Goal: Information Seeking & Learning: Learn about a topic

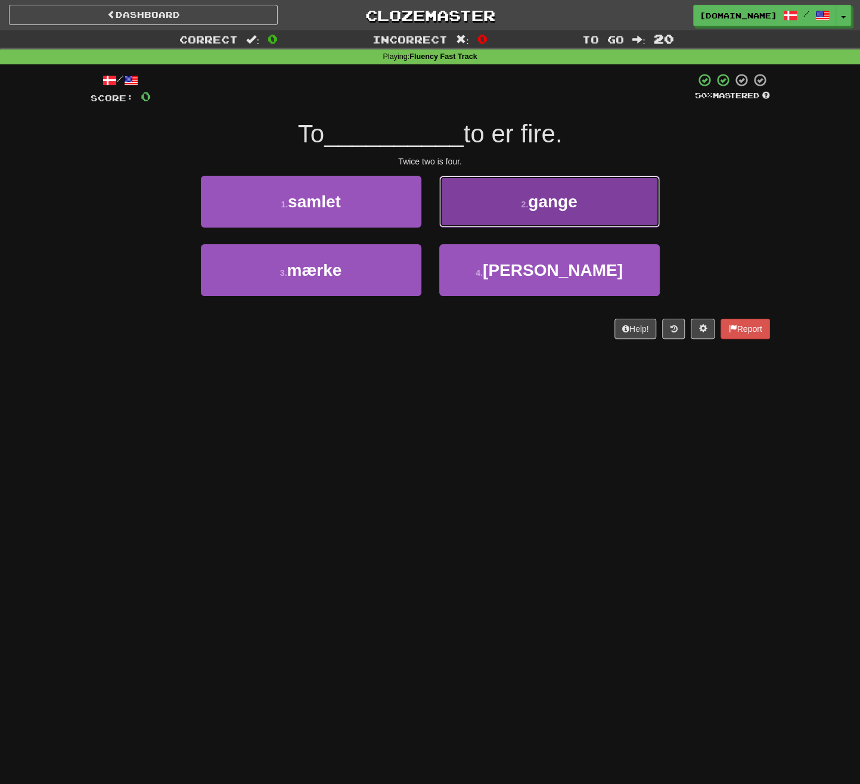
click at [553, 209] on span "gange" at bounding box center [552, 202] width 49 height 18
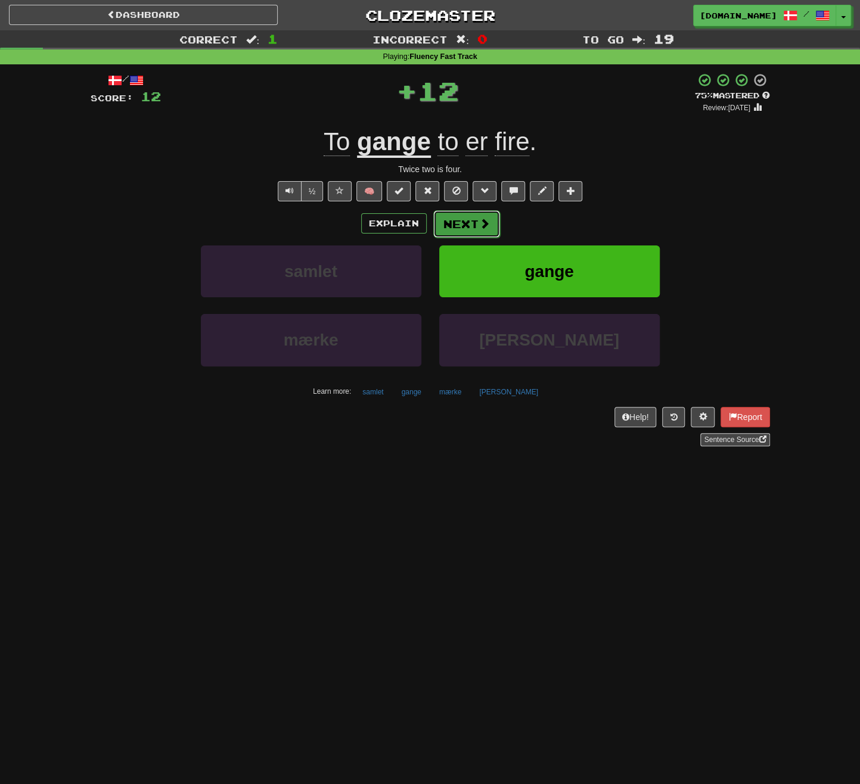
click at [473, 211] on button "Next" at bounding box center [466, 223] width 67 height 27
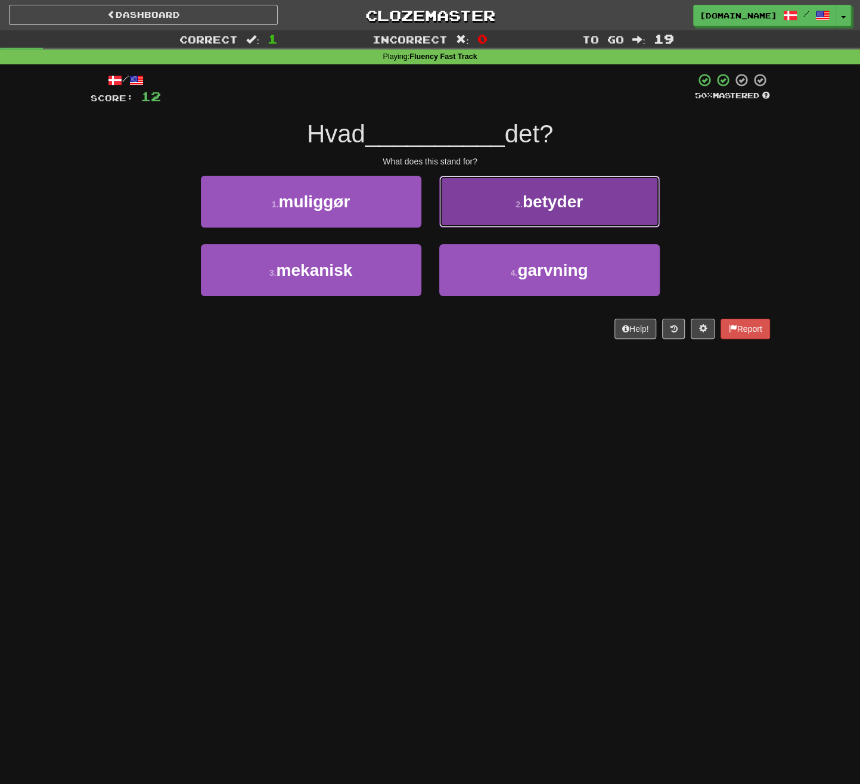
click at [511, 211] on button "2 . betyder" at bounding box center [549, 202] width 221 height 52
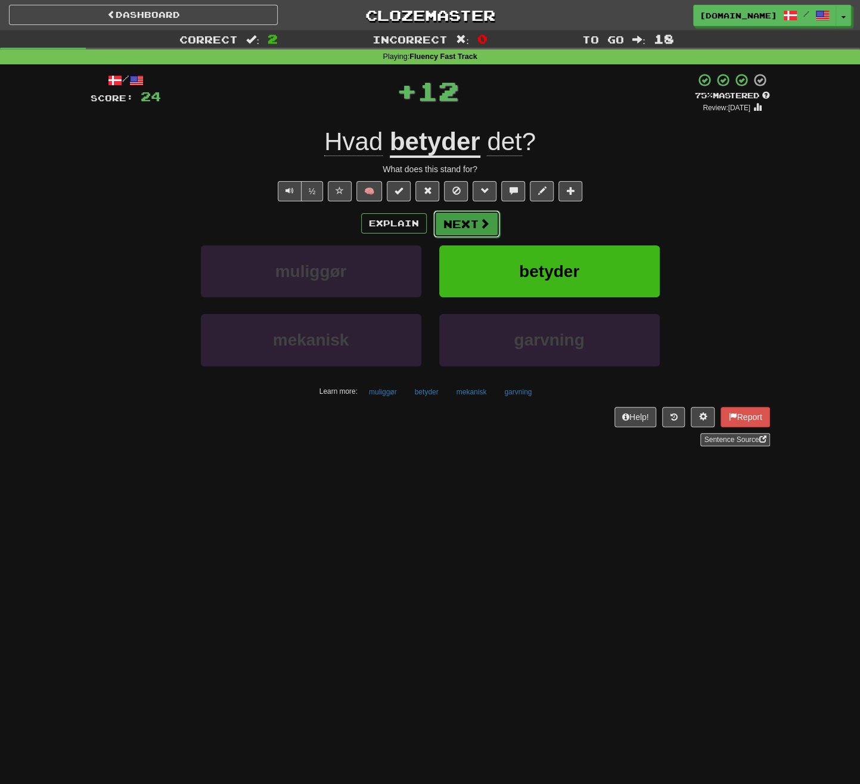
click at [472, 224] on button "Next" at bounding box center [466, 223] width 67 height 27
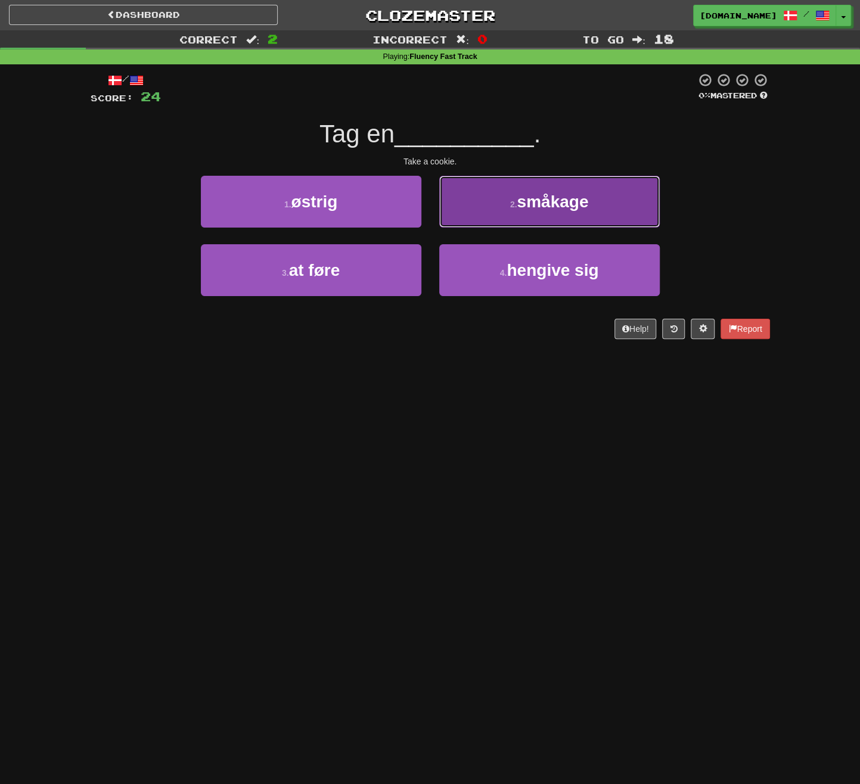
click at [498, 210] on button "2 . småkage" at bounding box center [549, 202] width 221 height 52
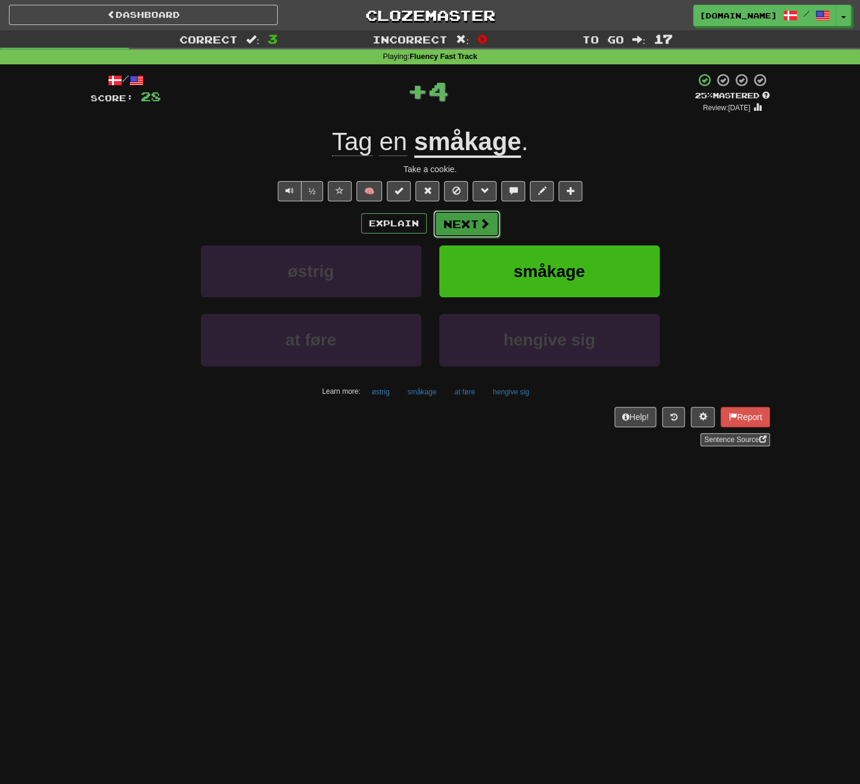
click at [476, 224] on button "Next" at bounding box center [466, 223] width 67 height 27
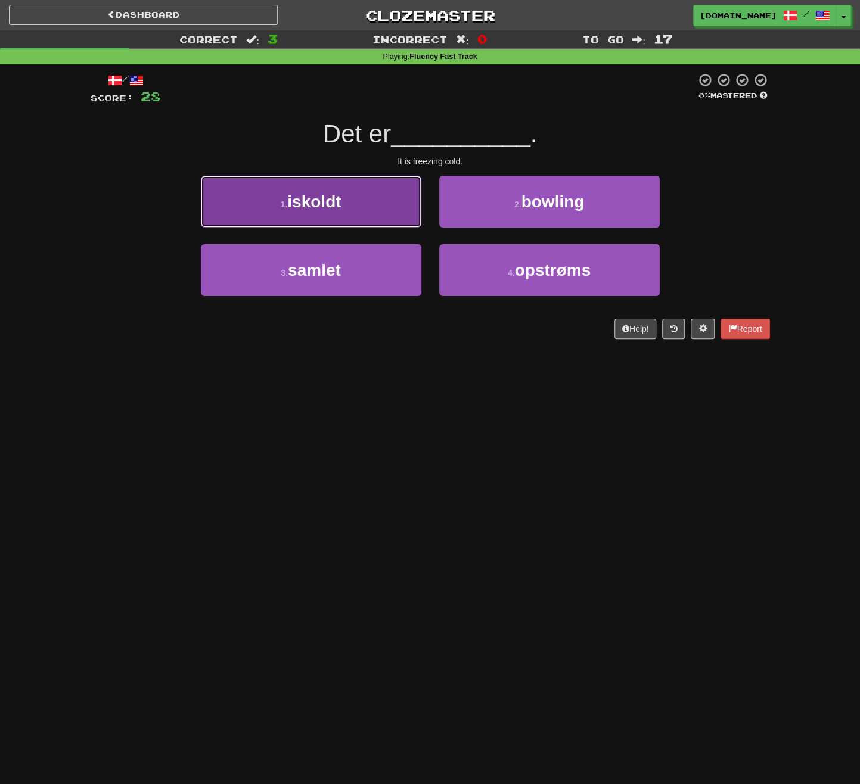
click at [403, 208] on button "1 . iskoldt" at bounding box center [311, 202] width 221 height 52
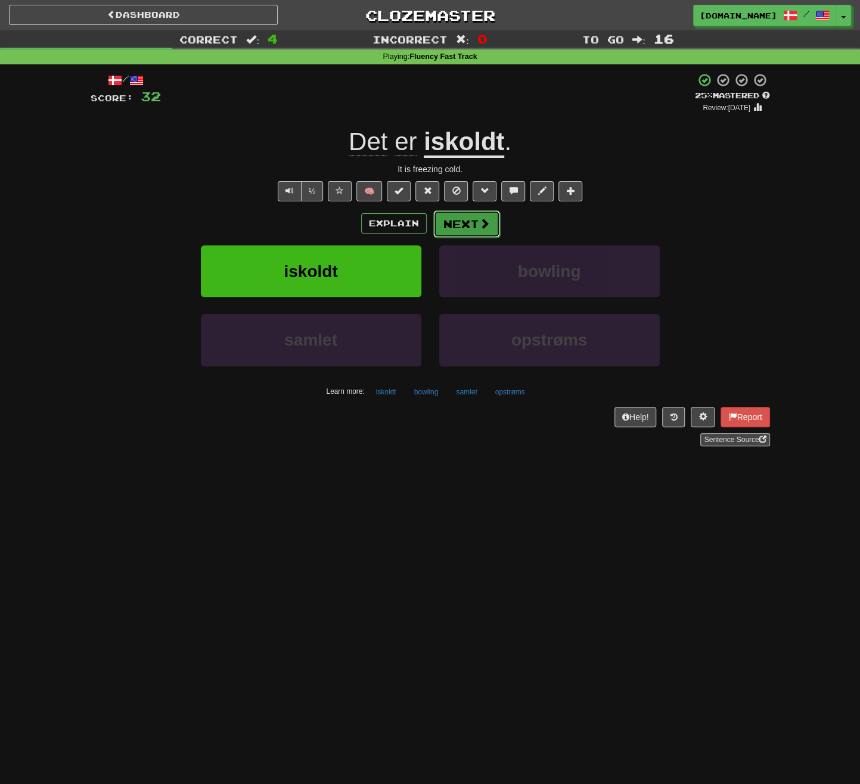
click at [464, 218] on button "Next" at bounding box center [466, 223] width 67 height 27
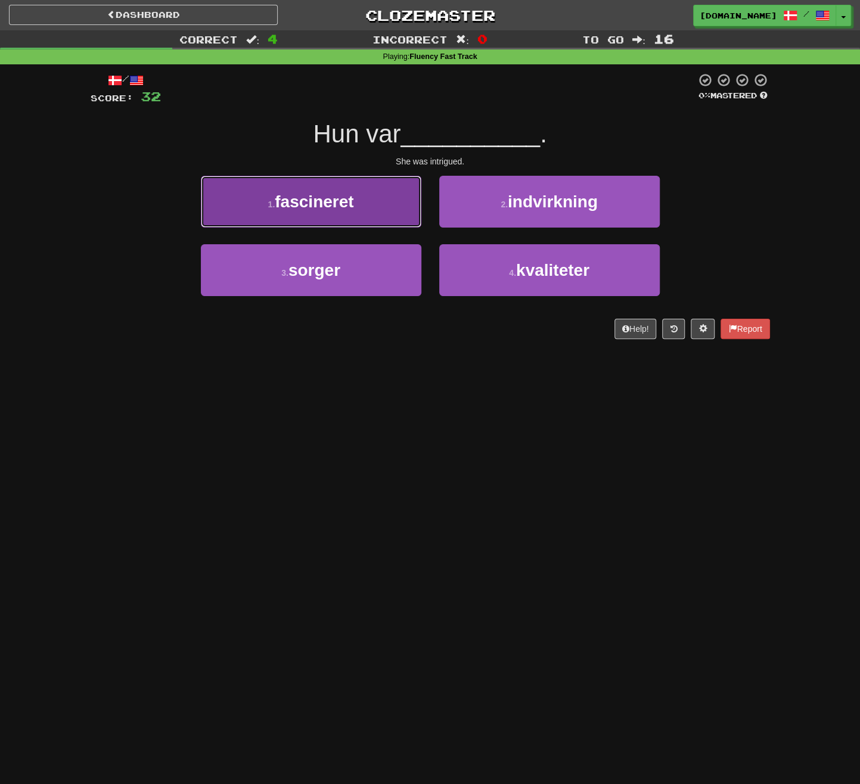
click at [403, 207] on button "1 . fascineret" at bounding box center [311, 202] width 221 height 52
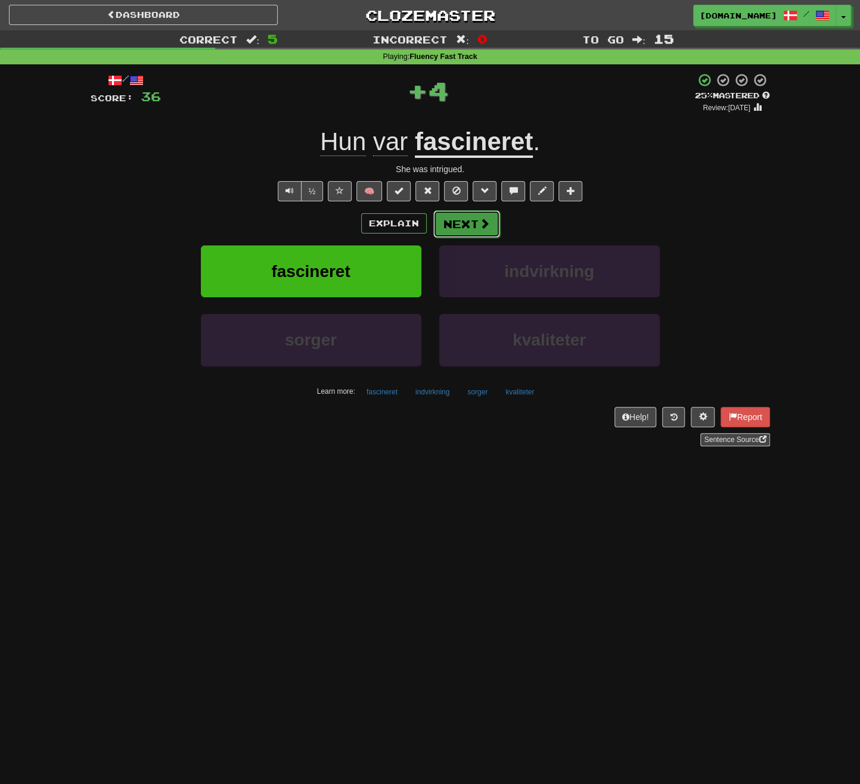
click at [467, 213] on button "Next" at bounding box center [466, 223] width 67 height 27
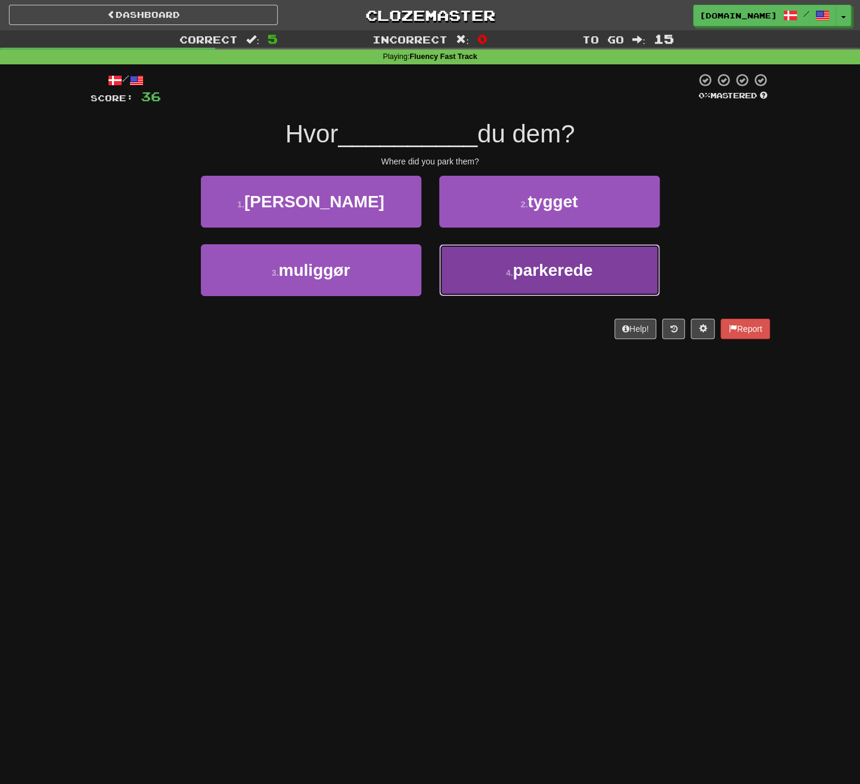
click at [506, 275] on small "4 ." at bounding box center [509, 273] width 7 height 10
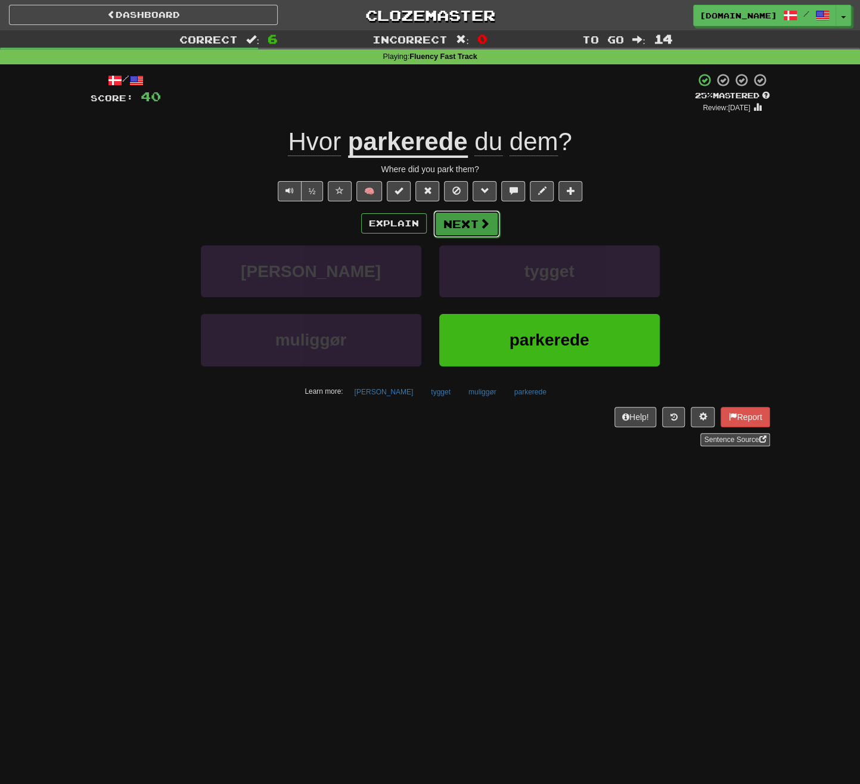
click at [463, 224] on button "Next" at bounding box center [466, 223] width 67 height 27
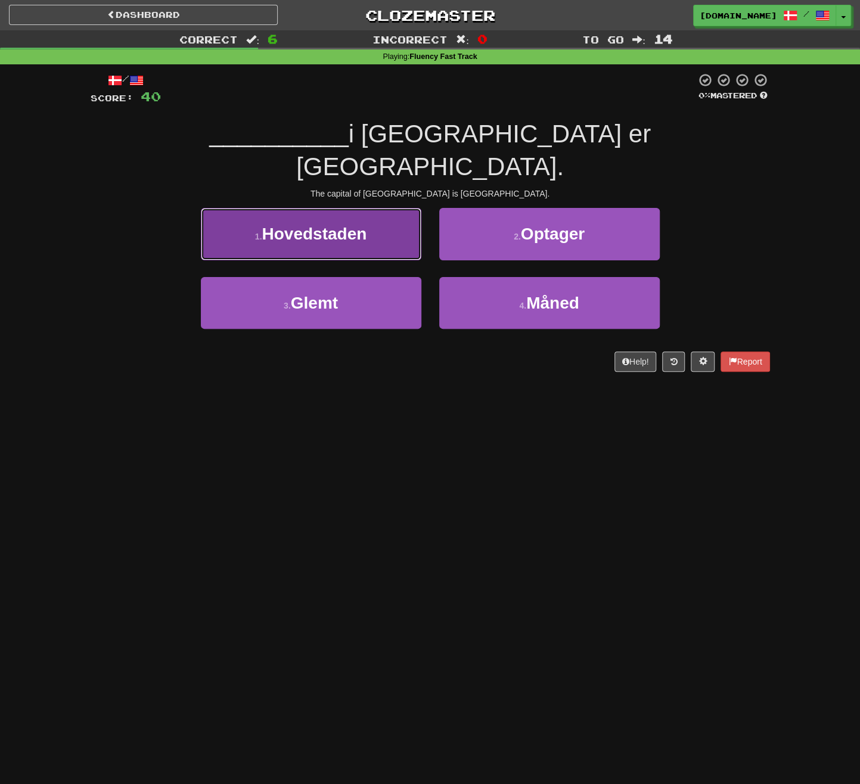
click at [388, 213] on button "1 . Hovedstaden" at bounding box center [311, 234] width 221 height 52
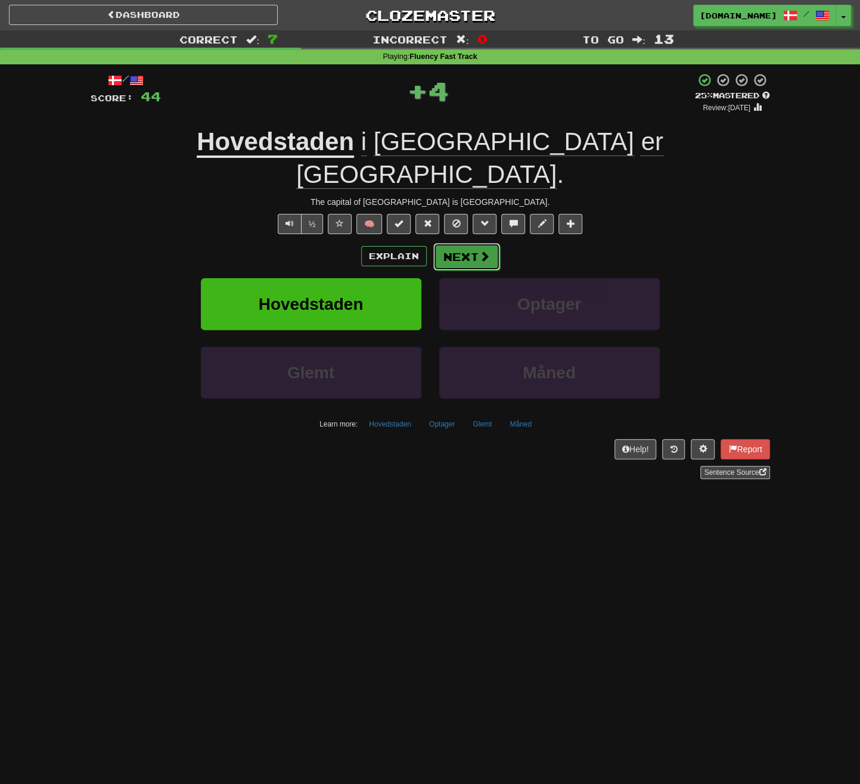
click at [477, 243] on button "Next" at bounding box center [466, 256] width 67 height 27
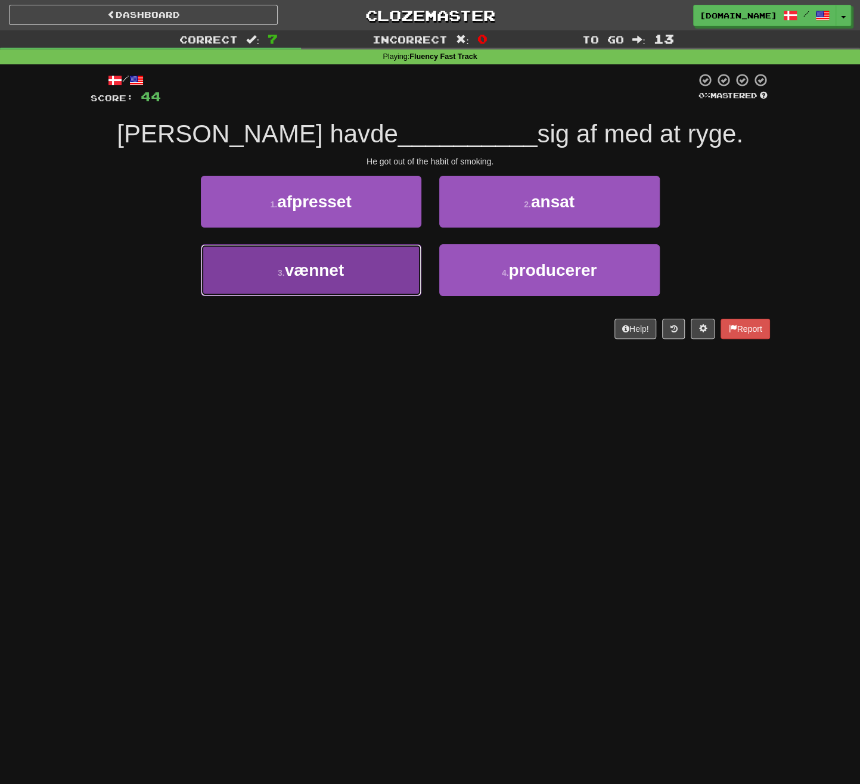
click at [351, 284] on button "3 . vænnet" at bounding box center [311, 270] width 221 height 52
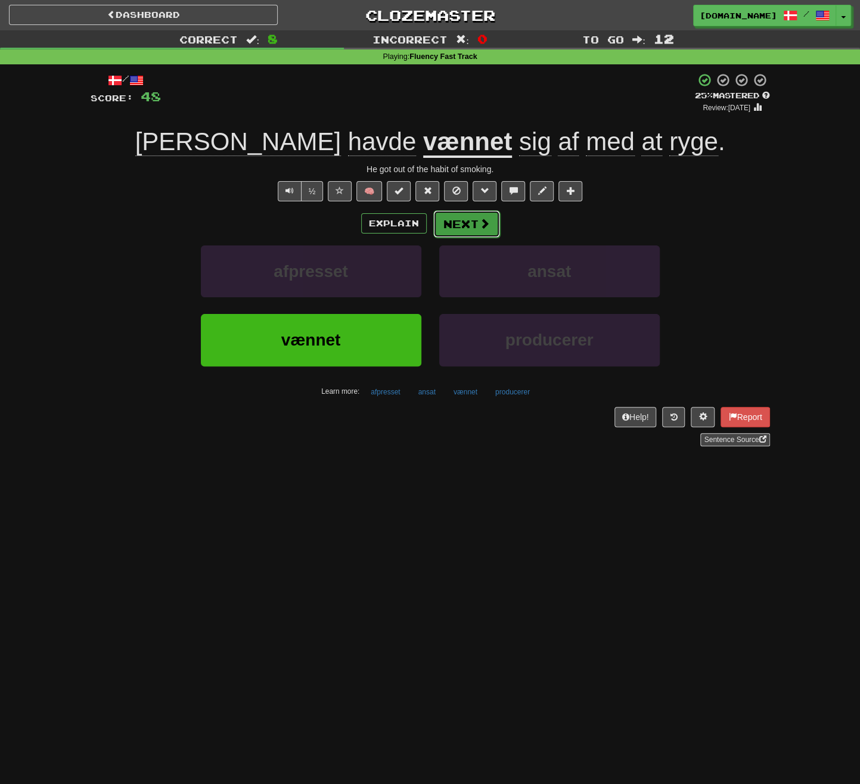
click at [470, 224] on button "Next" at bounding box center [466, 223] width 67 height 27
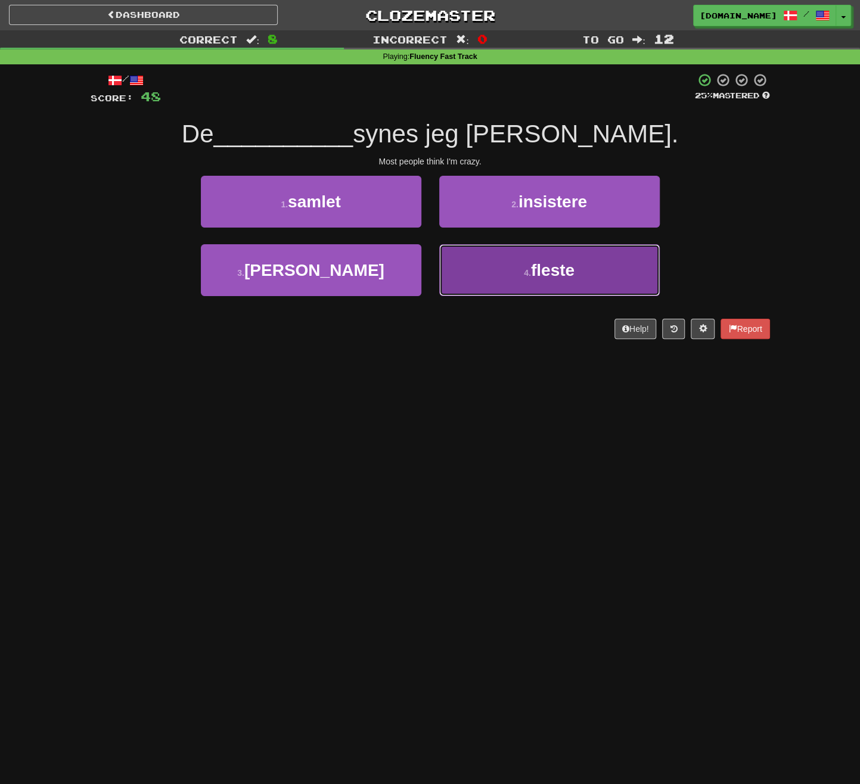
click at [493, 262] on button "4 . fleste" at bounding box center [549, 270] width 221 height 52
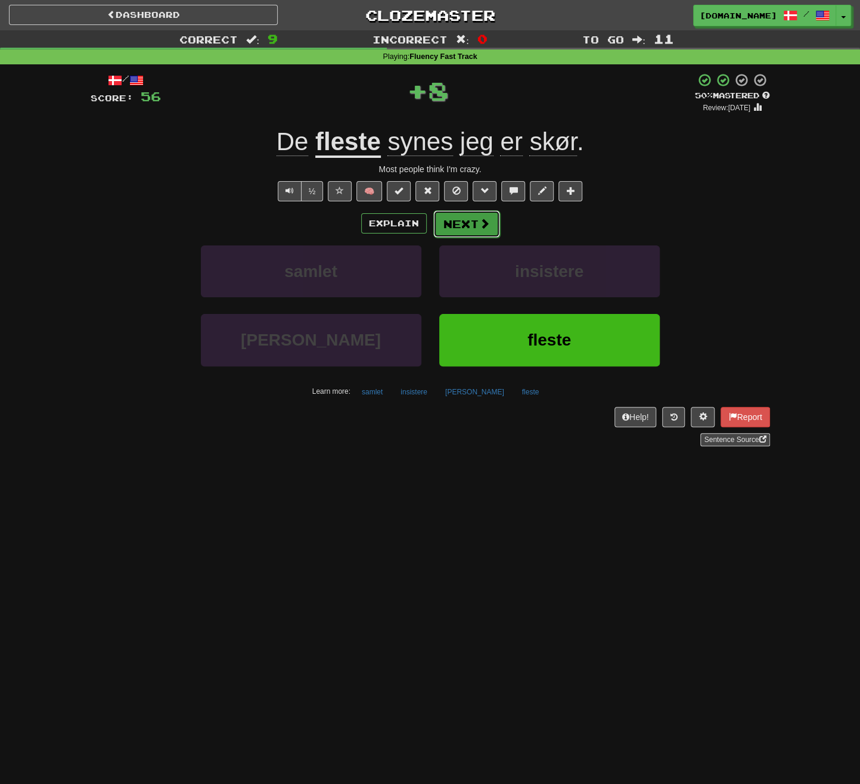
click at [484, 226] on span at bounding box center [484, 223] width 11 height 11
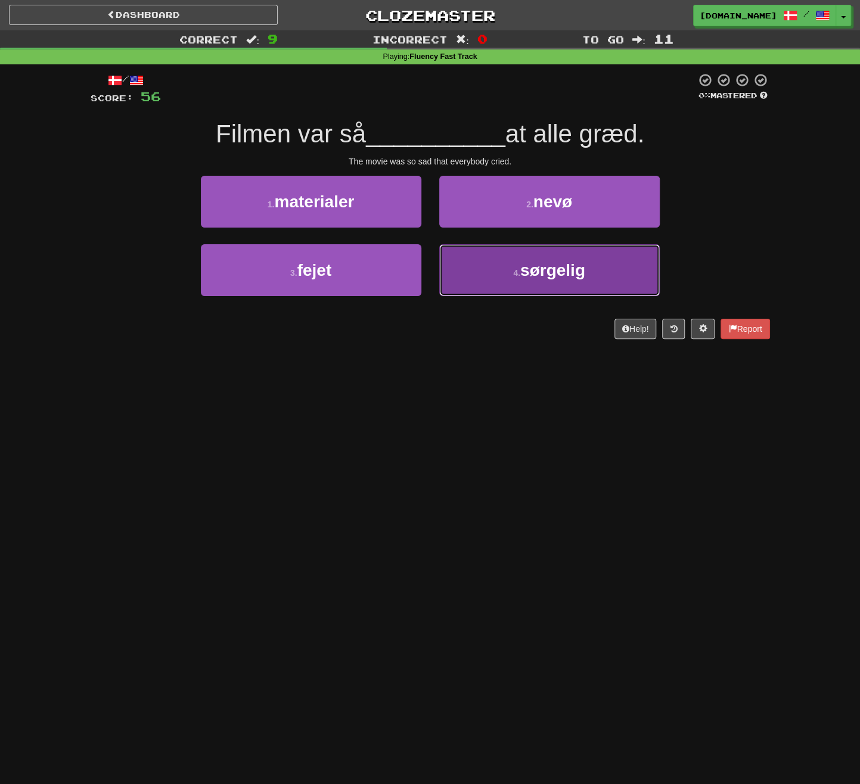
click at [541, 278] on span "sørgelig" at bounding box center [552, 270] width 65 height 18
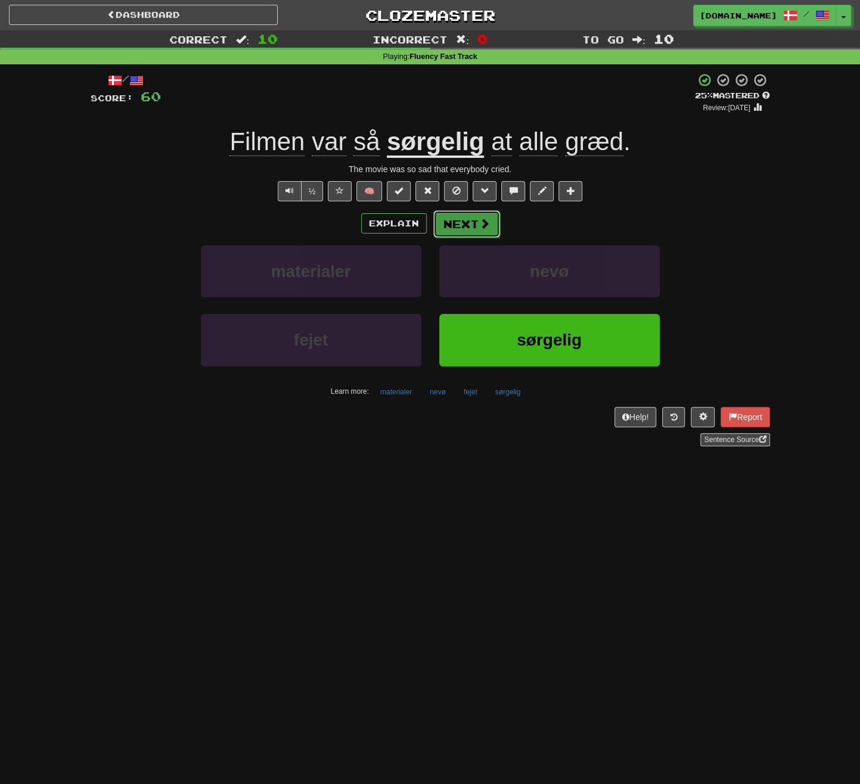
click at [469, 236] on button "Next" at bounding box center [466, 223] width 67 height 27
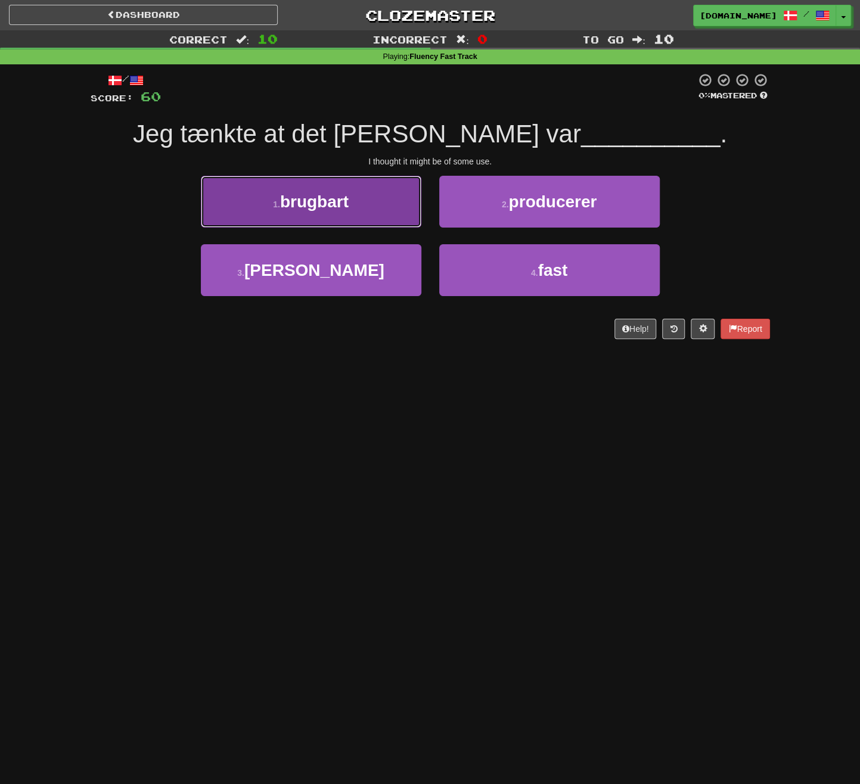
click at [371, 212] on button "1 . brugbart" at bounding box center [311, 202] width 221 height 52
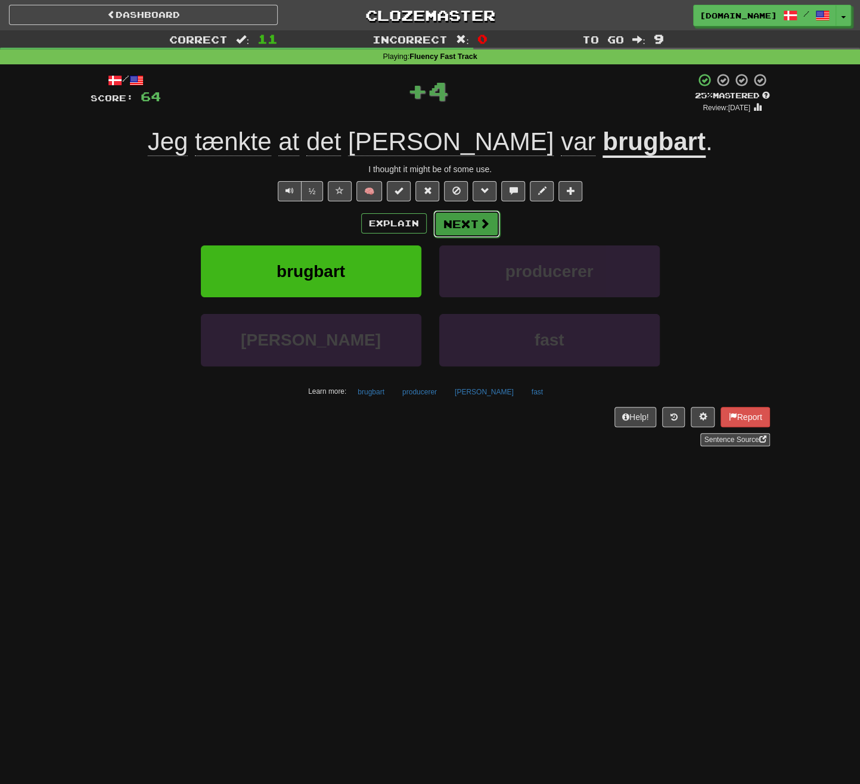
click at [464, 217] on button "Next" at bounding box center [466, 223] width 67 height 27
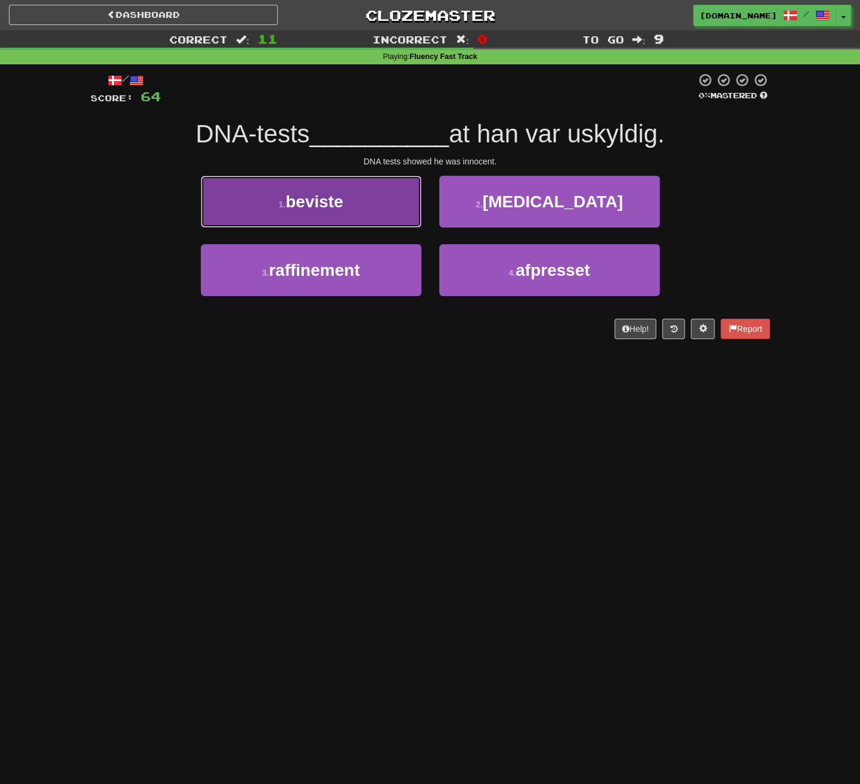
click at [366, 213] on button "1 . beviste" at bounding box center [311, 202] width 221 height 52
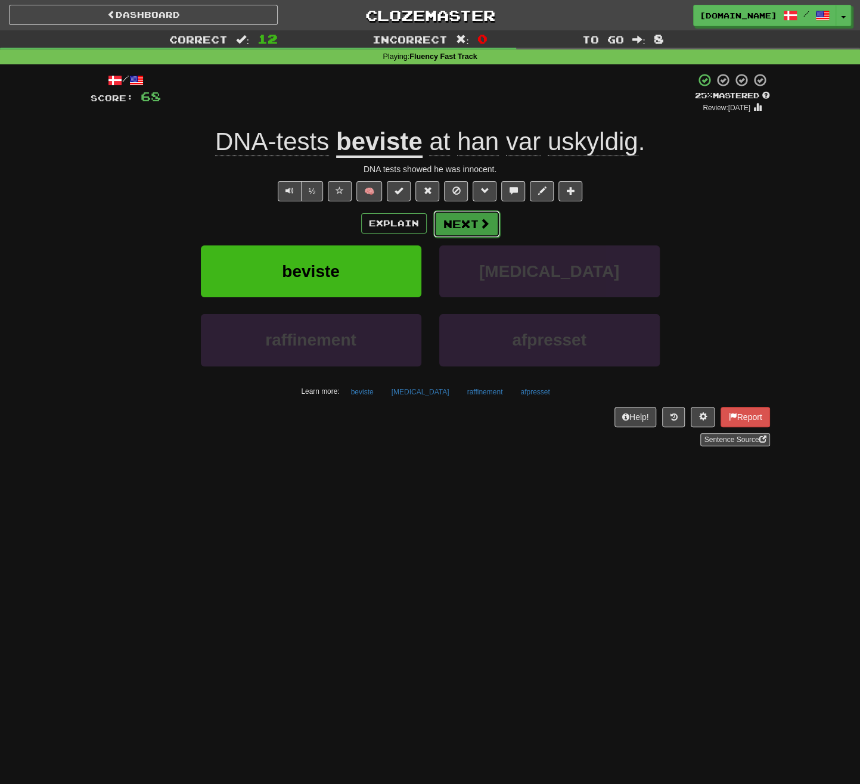
click at [457, 217] on button "Next" at bounding box center [466, 223] width 67 height 27
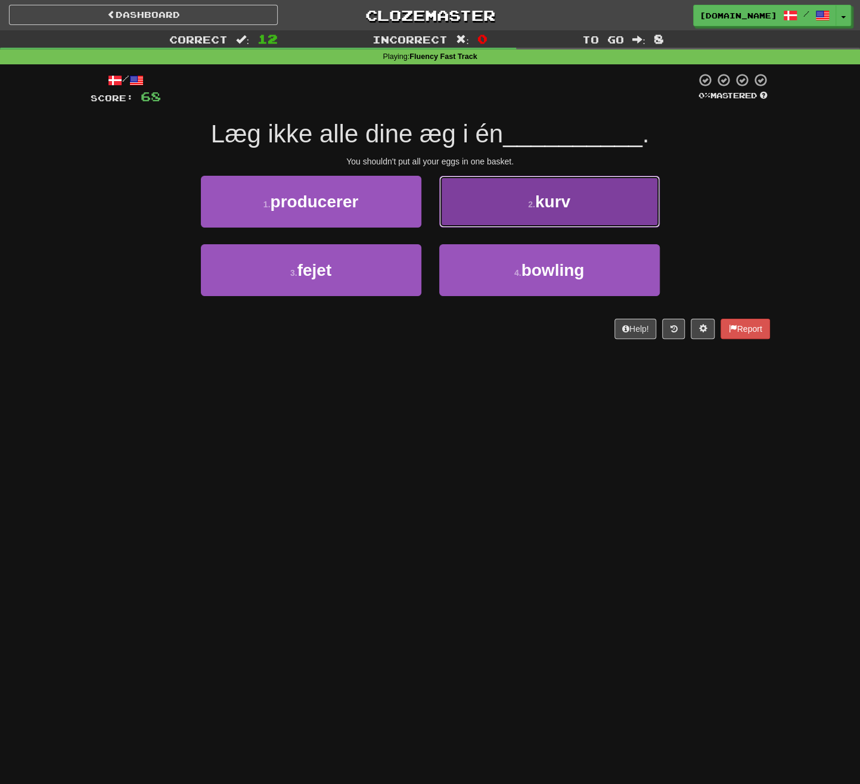
click at [498, 222] on button "2 . kurv" at bounding box center [549, 202] width 221 height 52
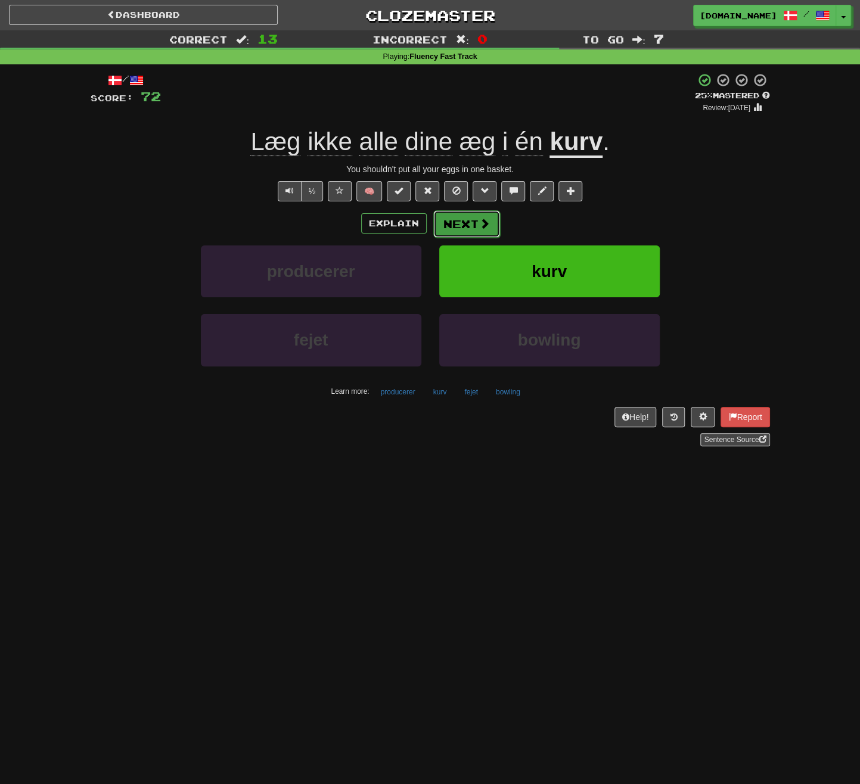
click at [471, 228] on button "Next" at bounding box center [466, 223] width 67 height 27
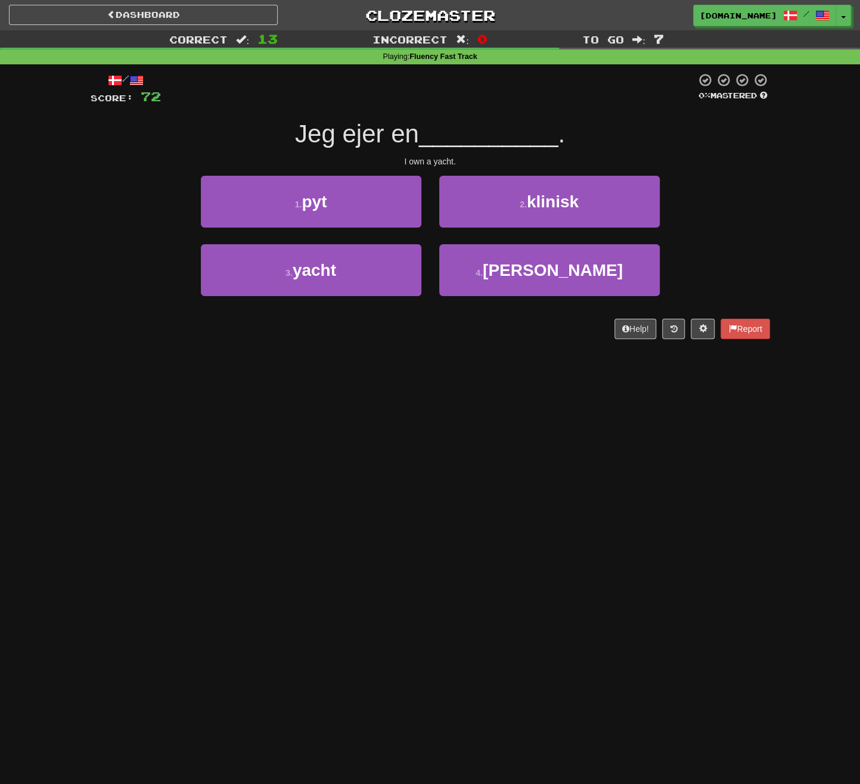
click at [371, 315] on div "/ Score: 72 0 % Mastered Jeg ejer en __________ . I own a yacht. 1 . pyt 2 . kl…" at bounding box center [430, 206] width 679 height 266
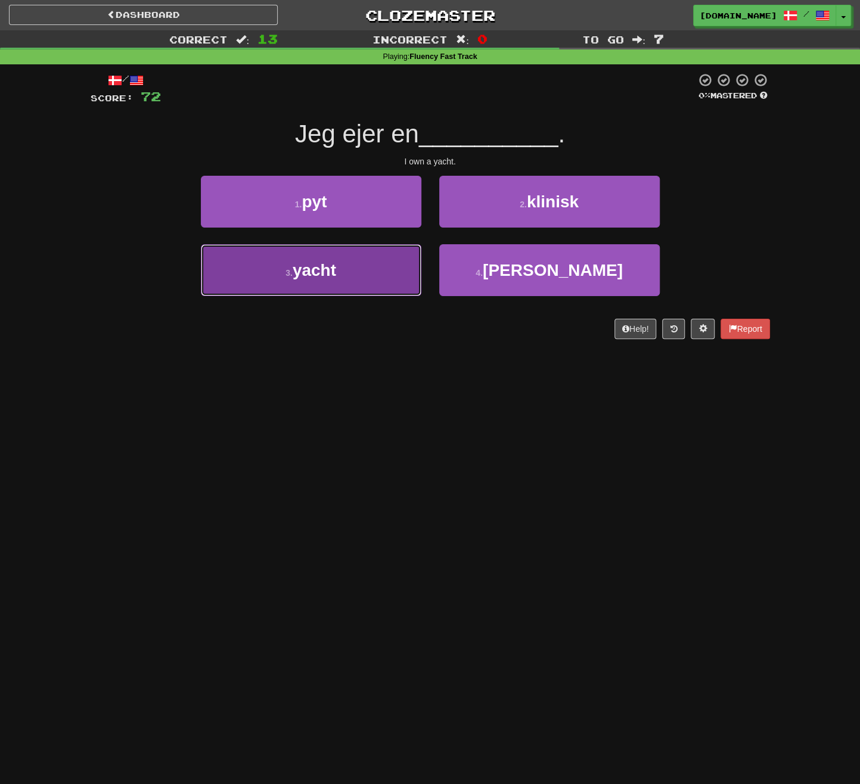
click at [368, 274] on button "3 . yacht" at bounding box center [311, 270] width 221 height 52
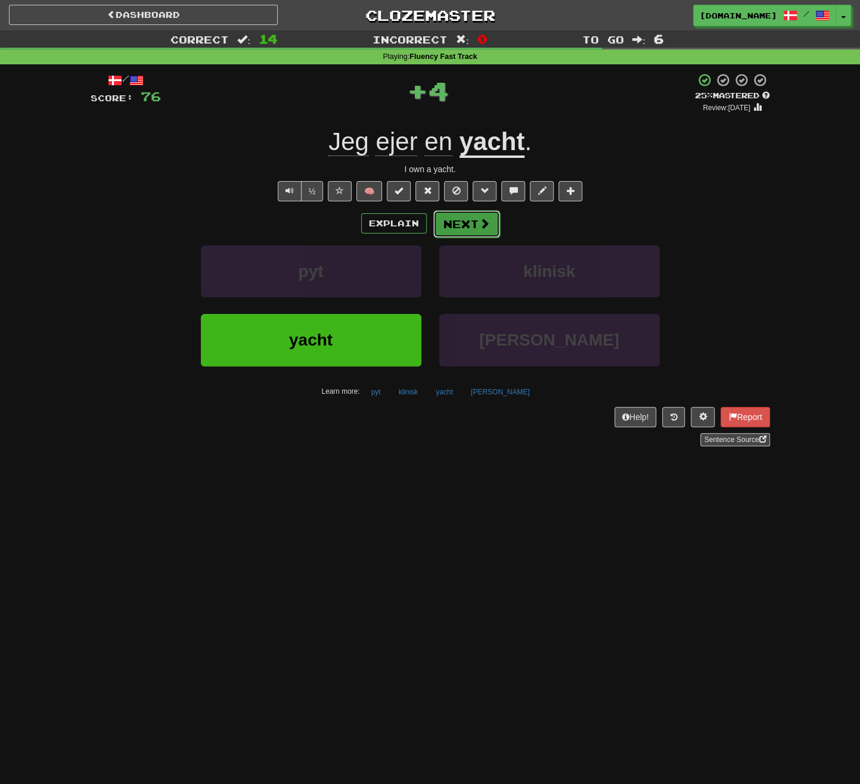
click at [467, 231] on button "Next" at bounding box center [466, 223] width 67 height 27
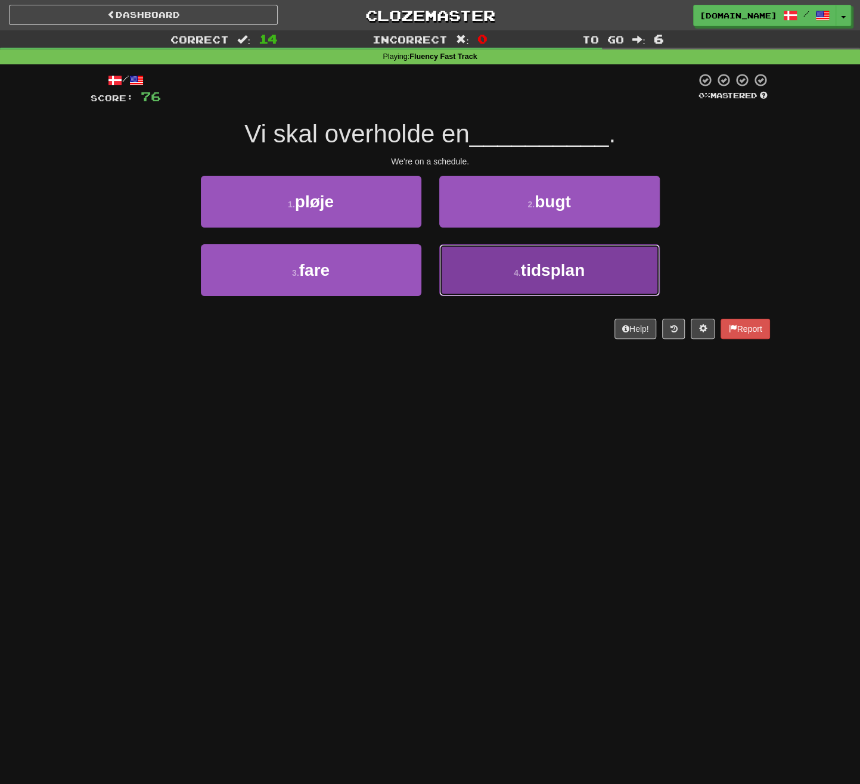
click at [523, 273] on span "tidsplan" at bounding box center [553, 270] width 64 height 18
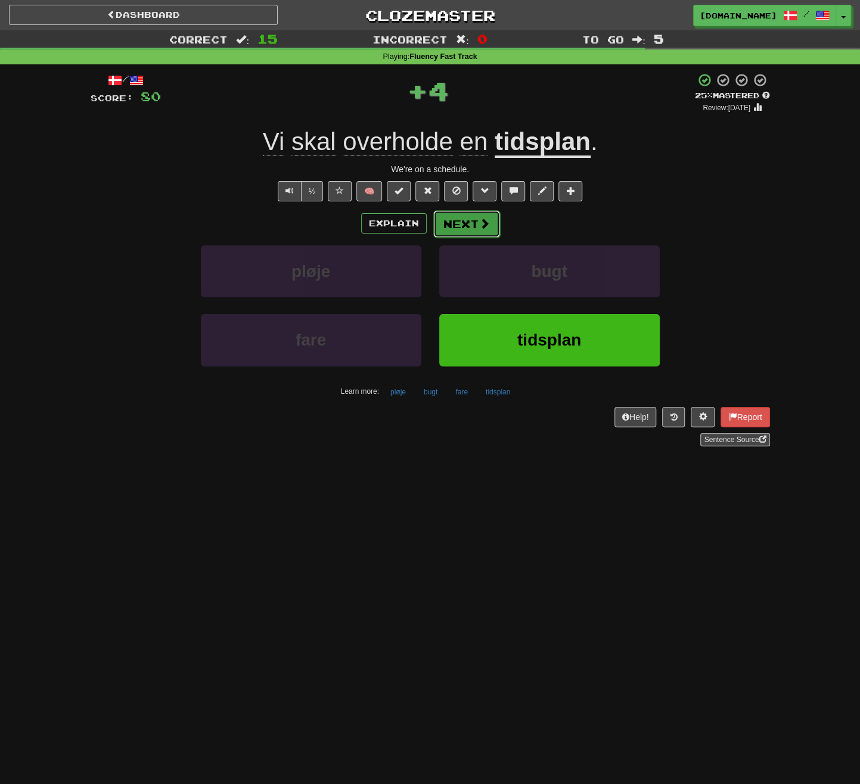
click at [455, 226] on button "Next" at bounding box center [466, 223] width 67 height 27
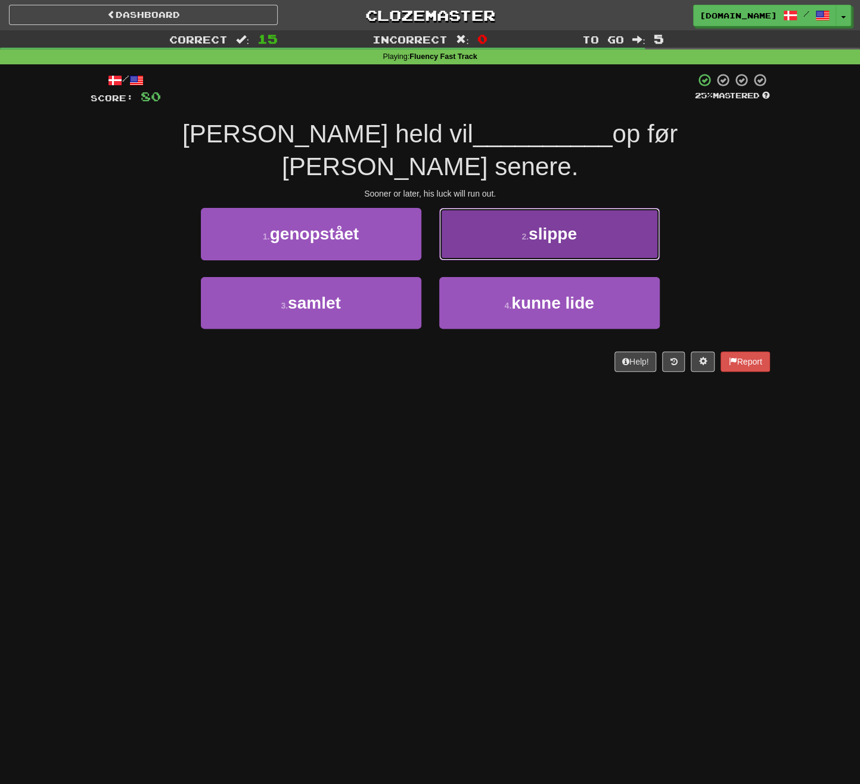
click at [527, 216] on button "2 . slippe" at bounding box center [549, 234] width 221 height 52
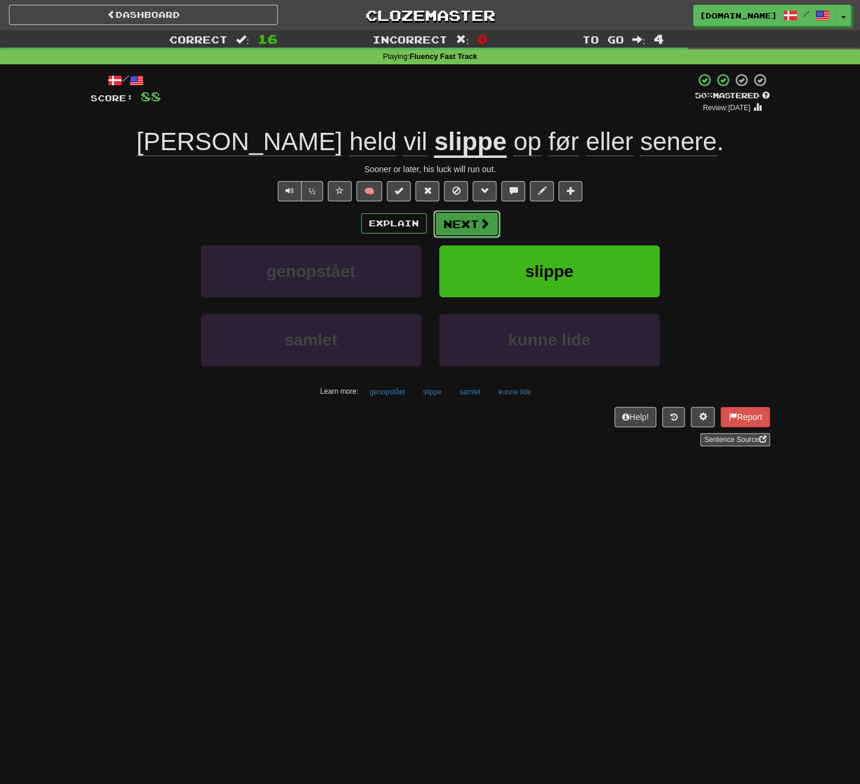
click at [488, 224] on span at bounding box center [484, 223] width 11 height 11
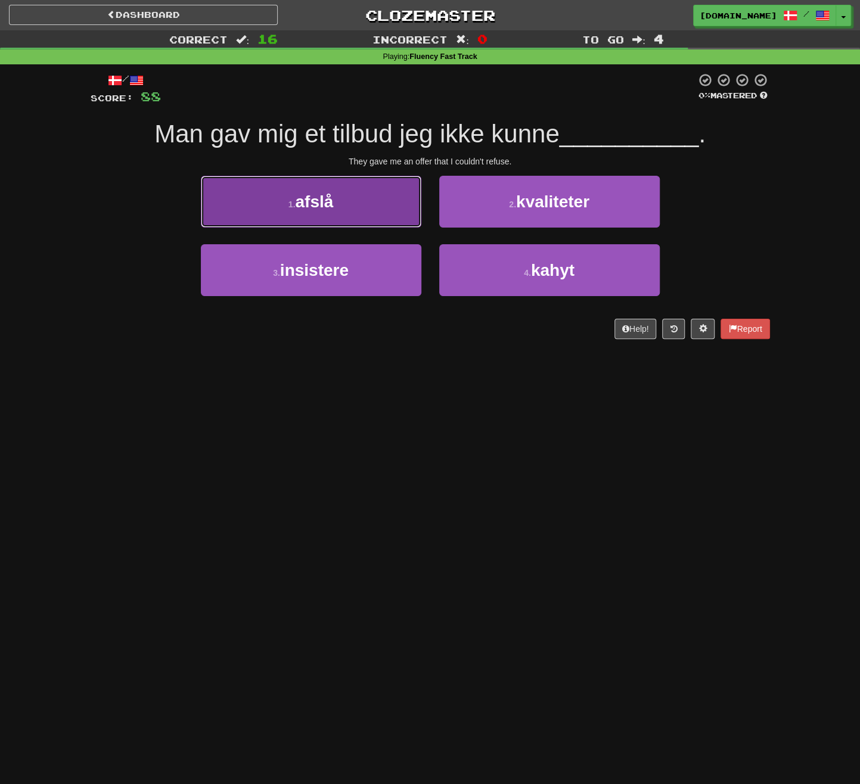
click at [350, 210] on button "1 . afslå" at bounding box center [311, 202] width 221 height 52
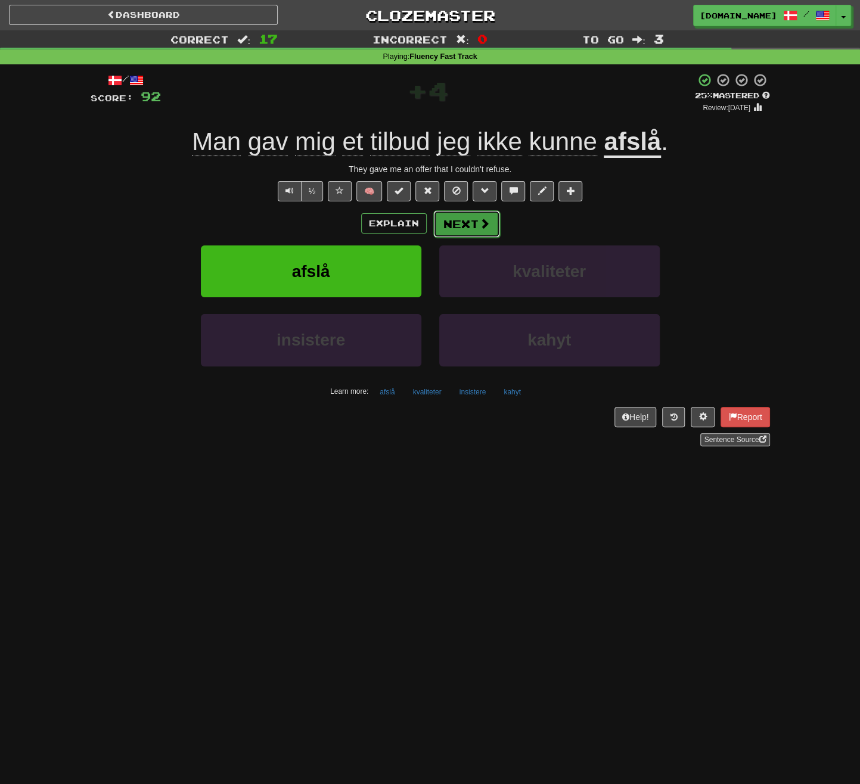
click at [473, 223] on button "Next" at bounding box center [466, 223] width 67 height 27
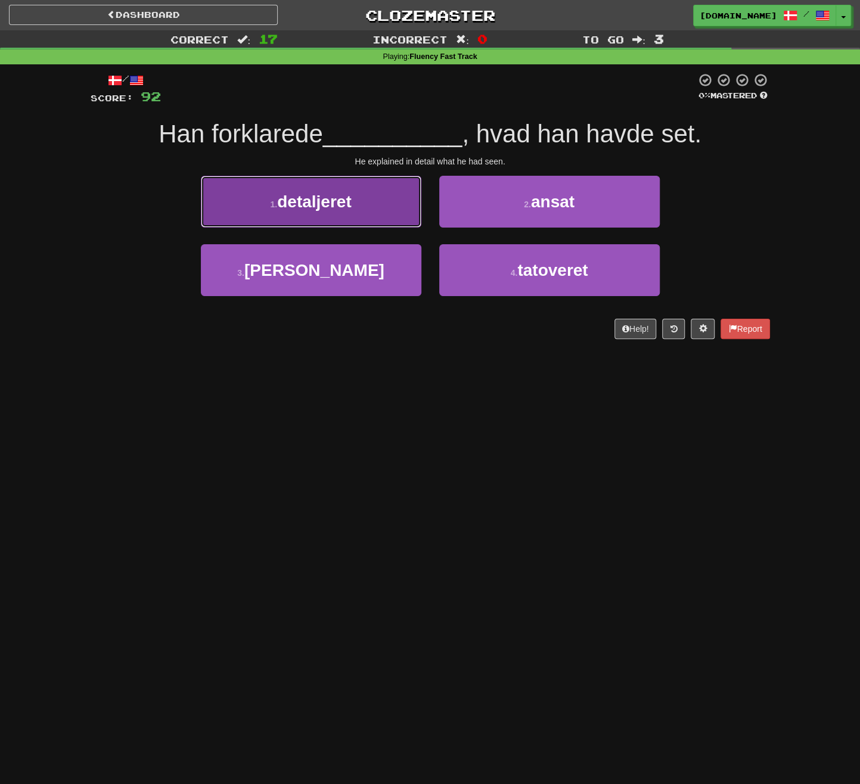
click at [347, 204] on span "detaljeret" at bounding box center [314, 202] width 75 height 18
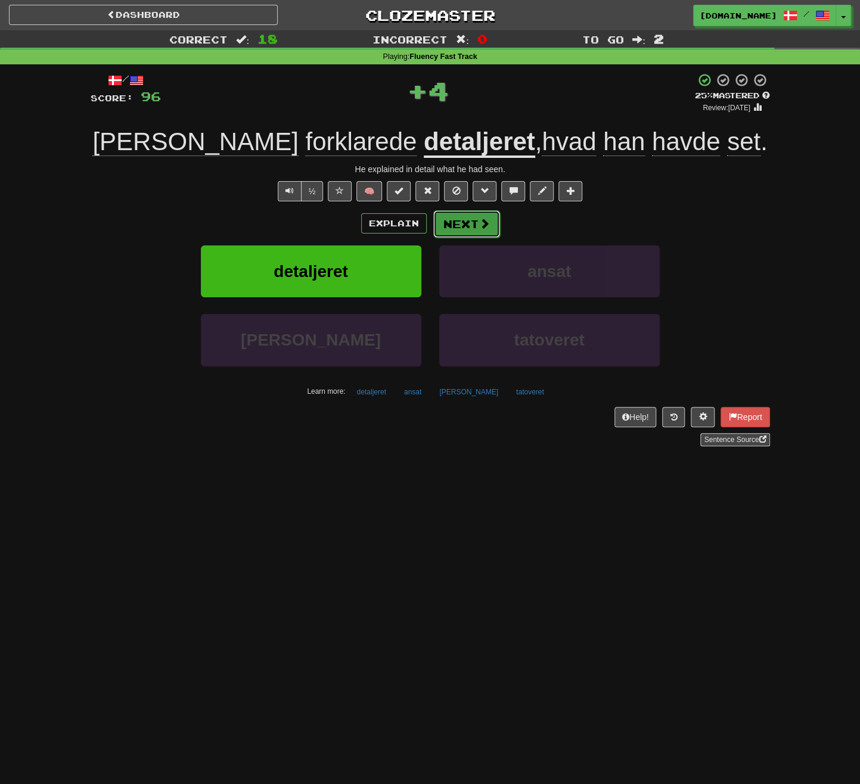
click at [470, 231] on button "Next" at bounding box center [466, 223] width 67 height 27
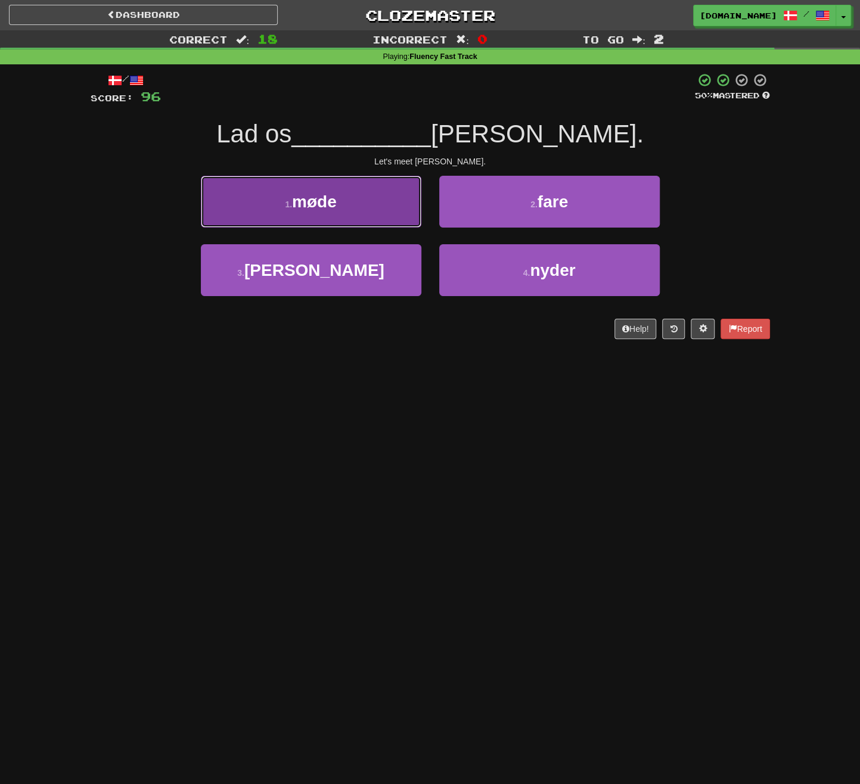
click at [374, 216] on button "1 . møde" at bounding box center [311, 202] width 221 height 52
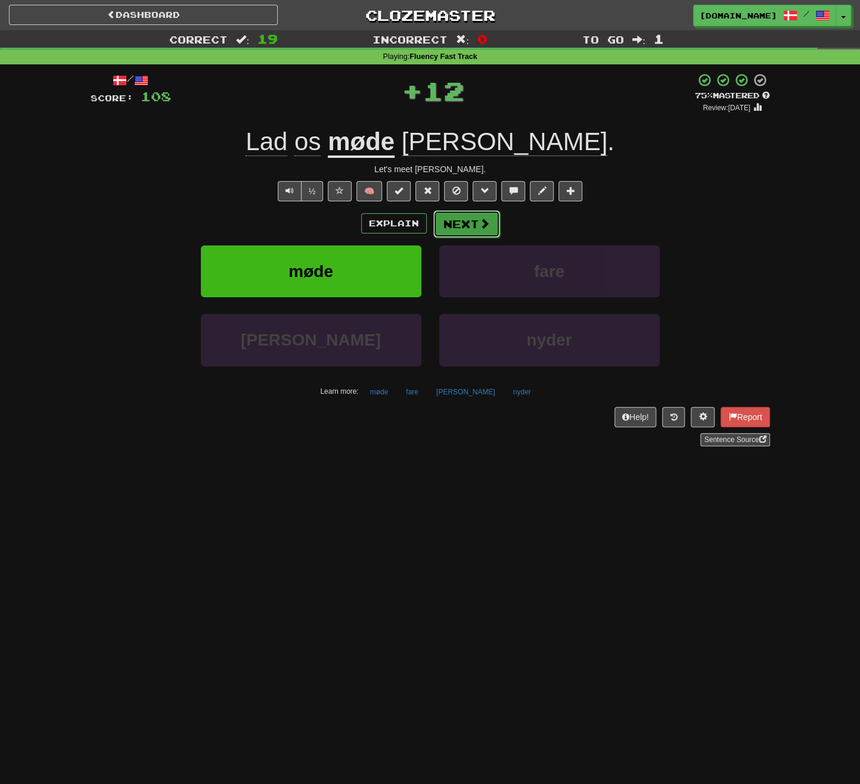
click at [477, 222] on button "Next" at bounding box center [466, 223] width 67 height 27
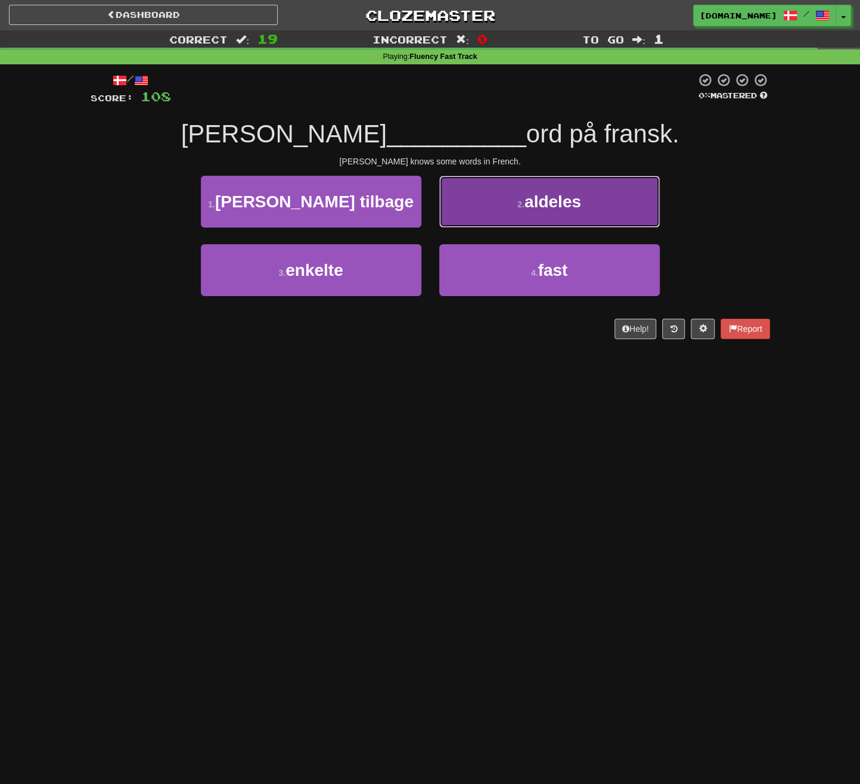
click at [490, 213] on button "2 . [GEOGRAPHIC_DATA]" at bounding box center [549, 202] width 221 height 52
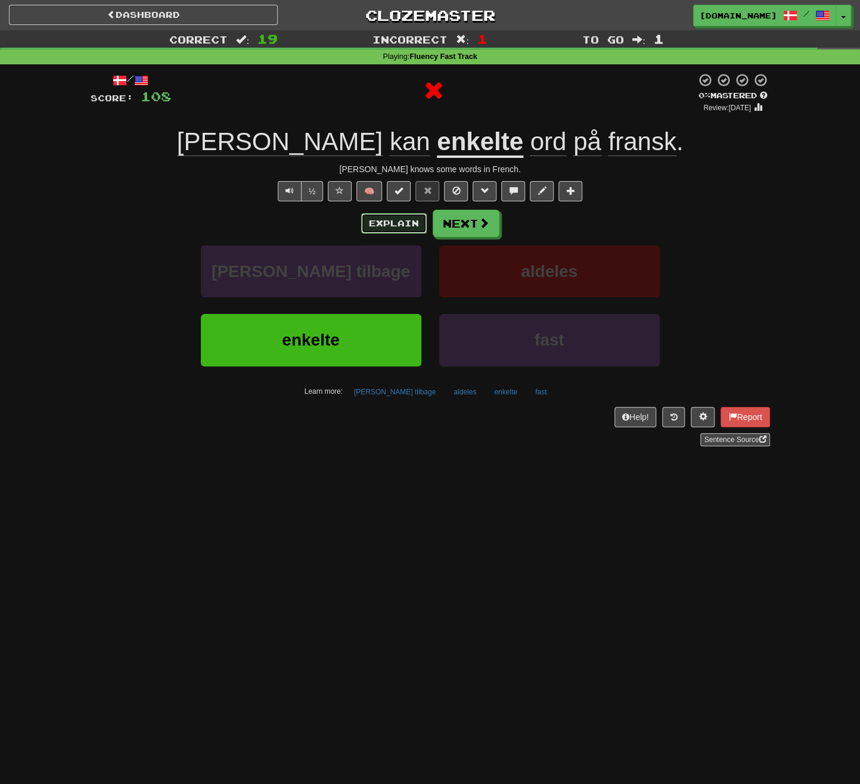
click at [399, 223] on button "Explain" at bounding box center [394, 223] width 66 height 20
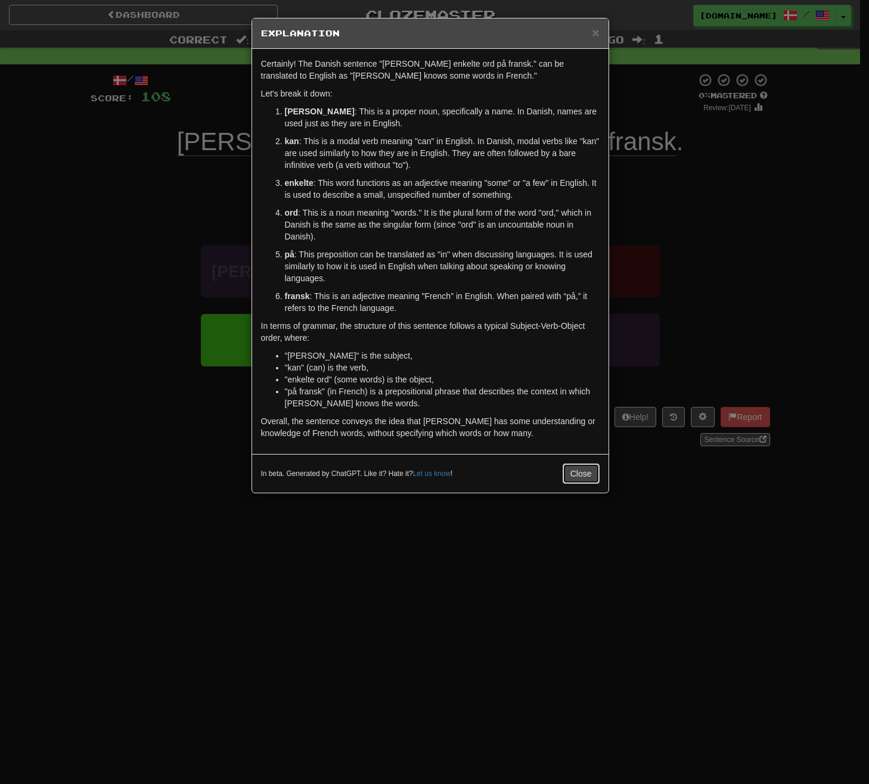
click at [576, 467] on button "Close" at bounding box center [581, 474] width 37 height 20
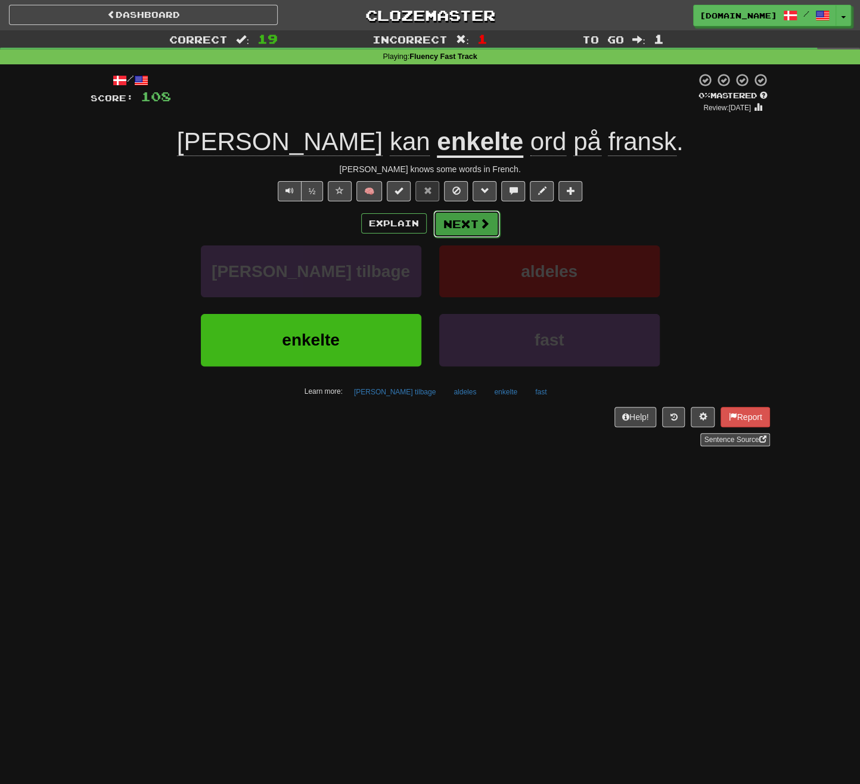
click at [455, 222] on button "Next" at bounding box center [466, 223] width 67 height 27
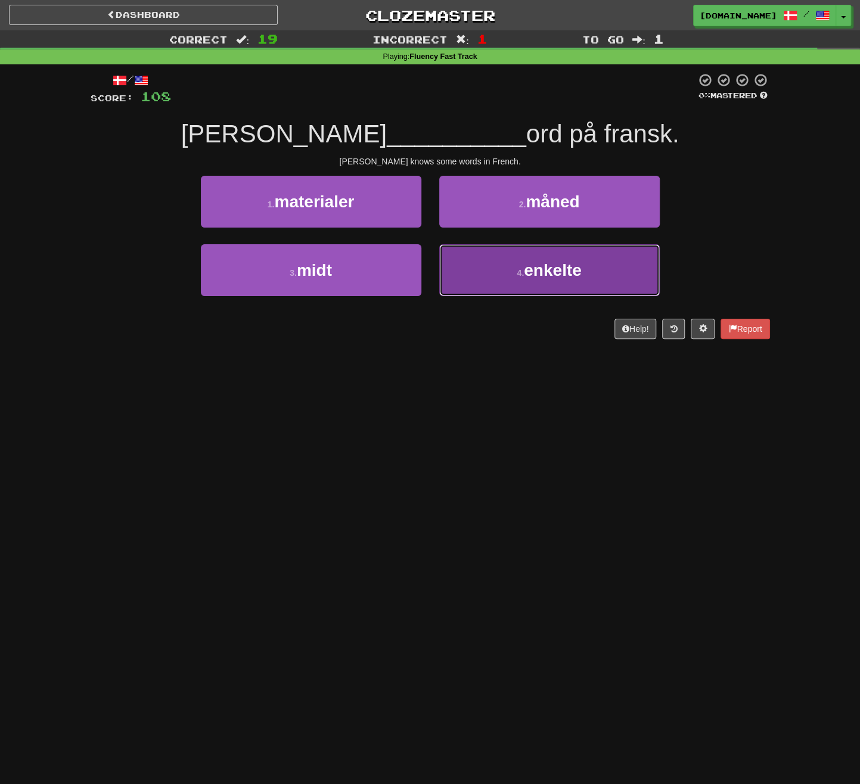
click at [541, 264] on span "enkelte" at bounding box center [553, 270] width 58 height 18
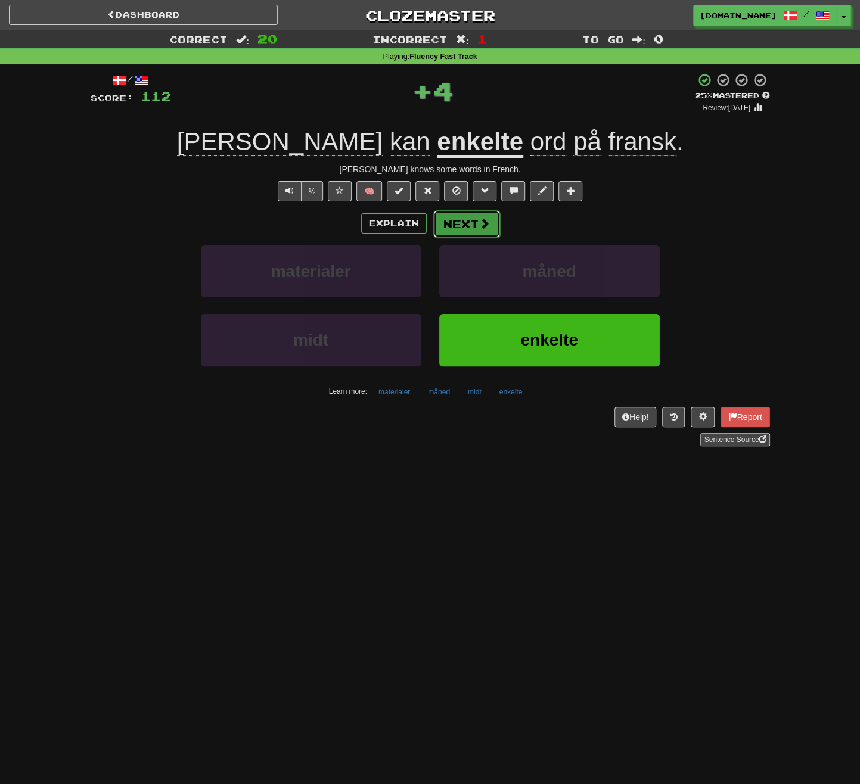
click at [476, 219] on button "Next" at bounding box center [466, 223] width 67 height 27
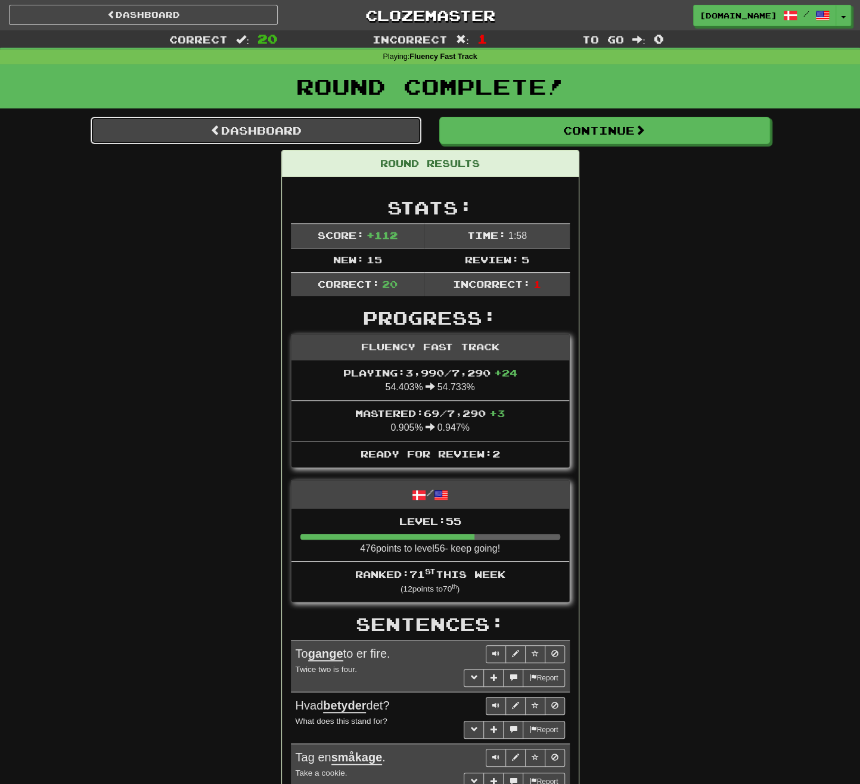
click at [392, 126] on link "Dashboard" at bounding box center [256, 130] width 331 height 27
